Goal: Find specific page/section

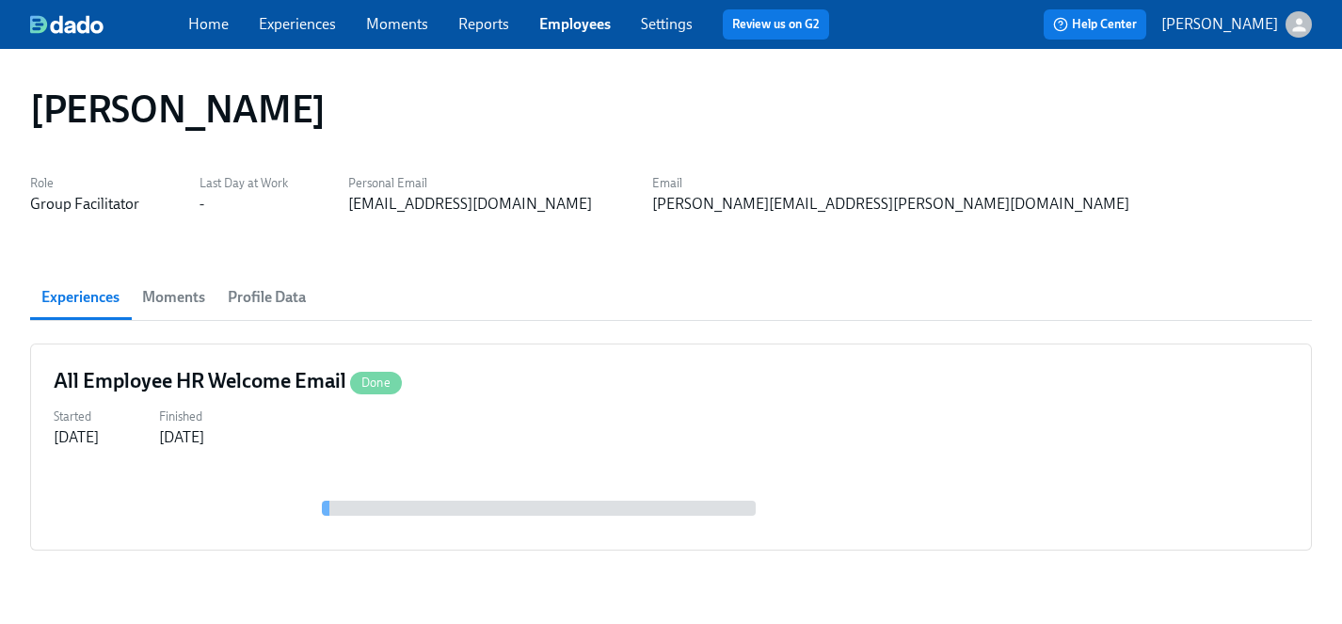
click at [559, 19] on link "Employees" at bounding box center [575, 24] width 72 height 18
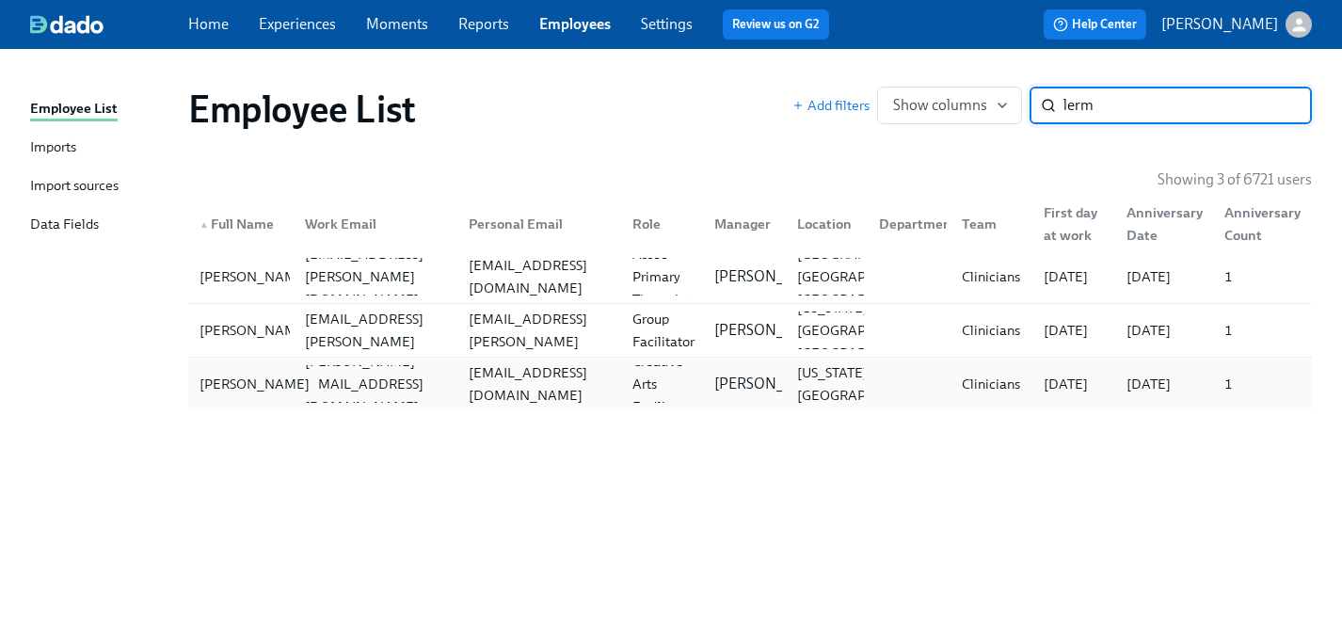
type input "lerm"
click at [226, 386] on div "[PERSON_NAME]" at bounding box center [254, 384] width 125 height 23
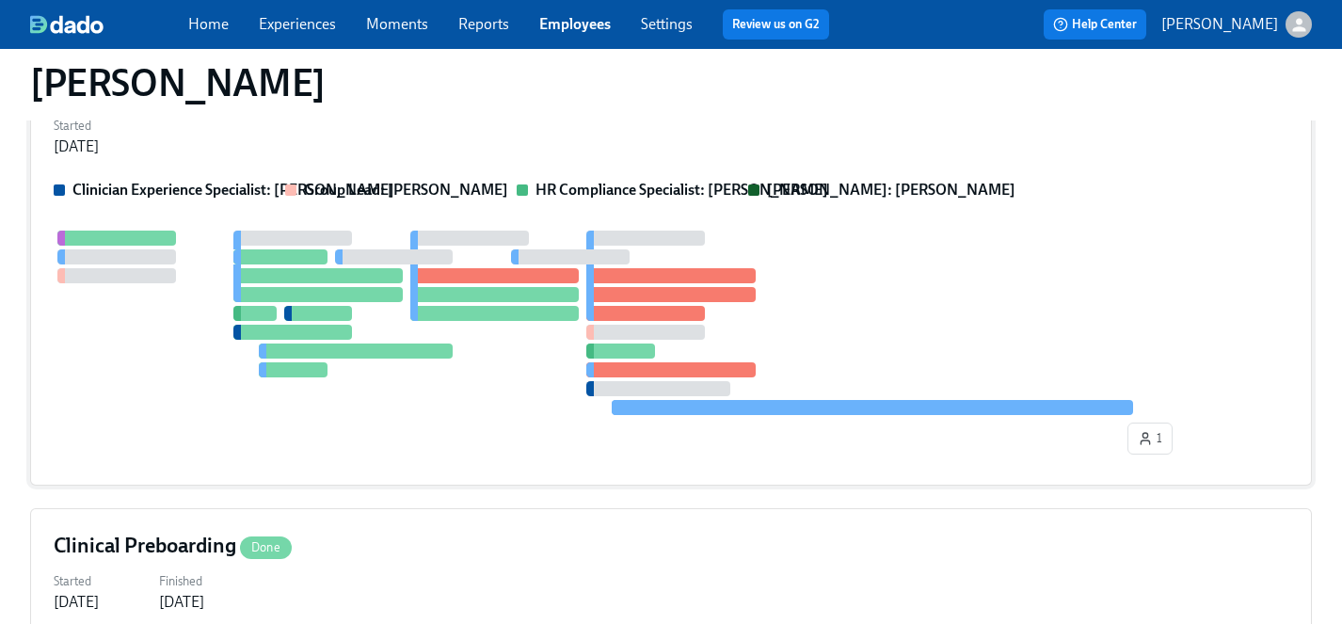
scroll to position [257, 0]
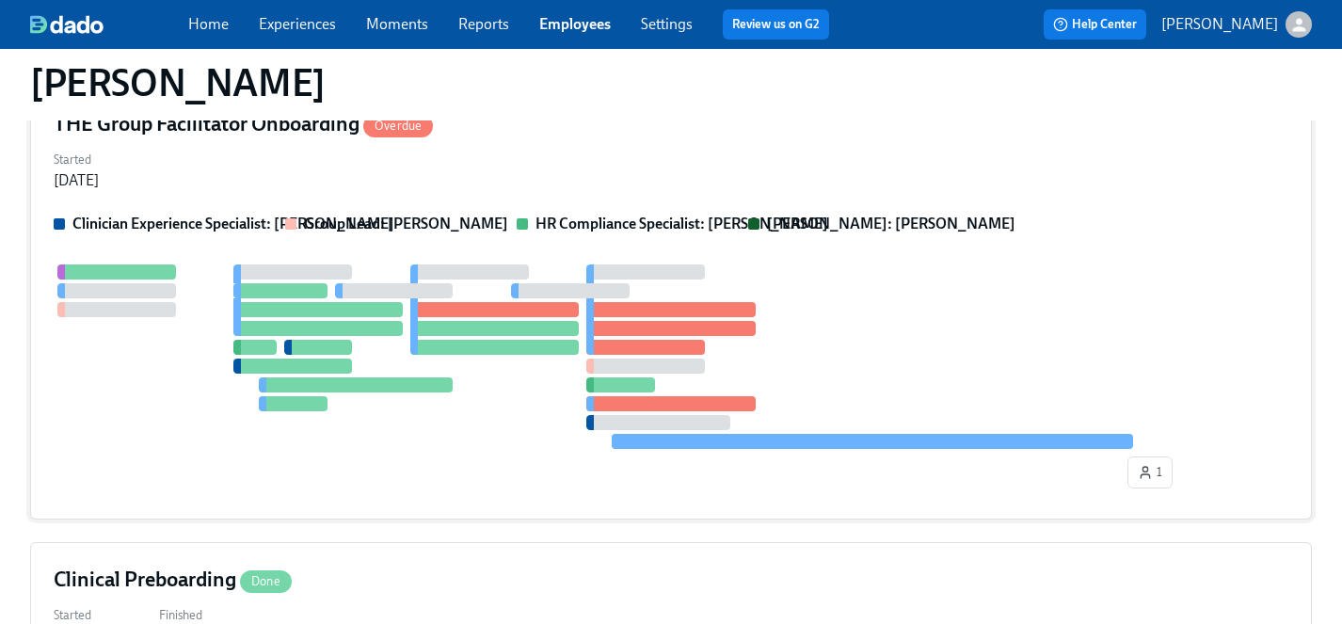
click at [519, 462] on div "1" at bounding box center [671, 380] width 1235 height 232
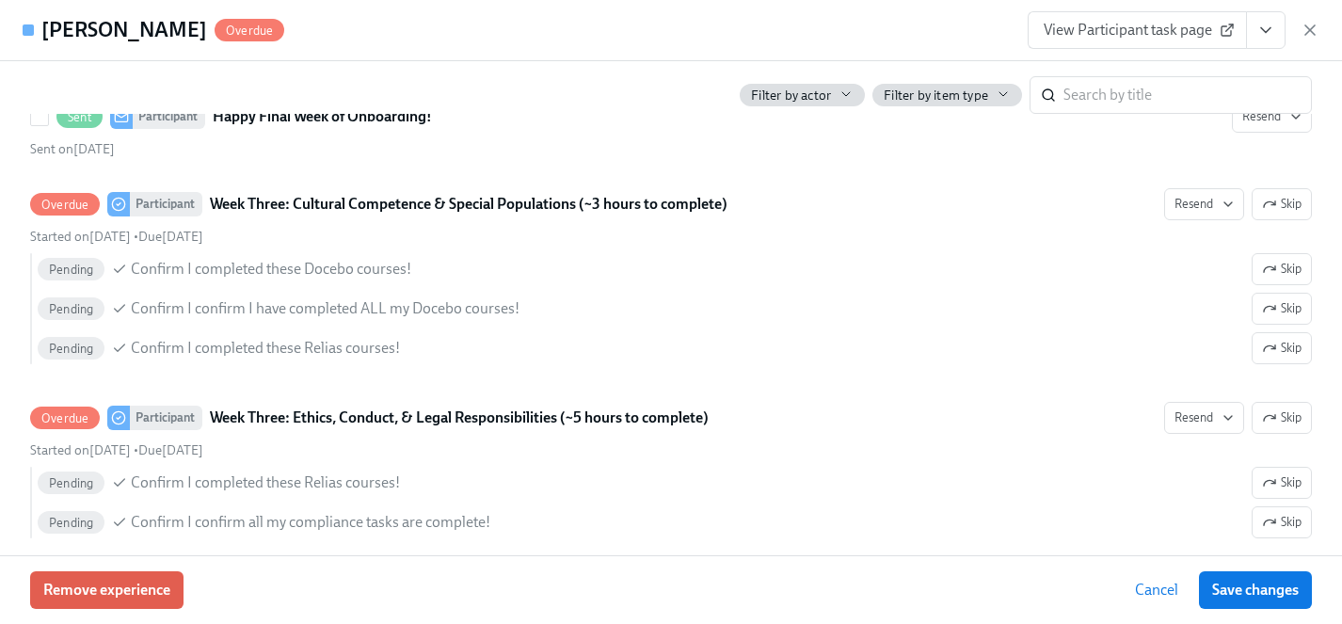
scroll to position [3553, 0]
